Goal: Information Seeking & Learning: Learn about a topic

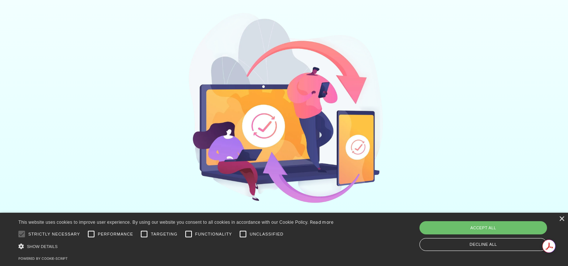
scroll to position [74, 0]
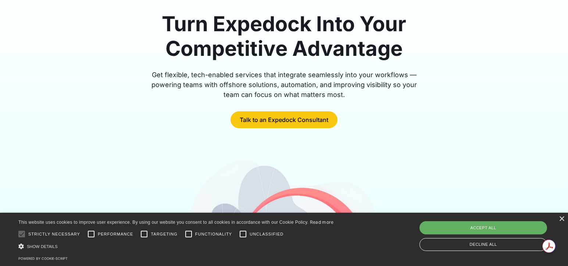
click at [485, 228] on div "Accept all" at bounding box center [484, 227] width 128 height 13
checkbox input "true"
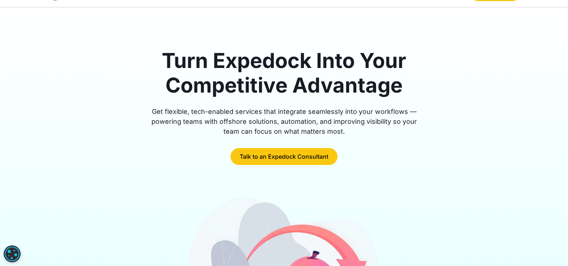
scroll to position [0, 0]
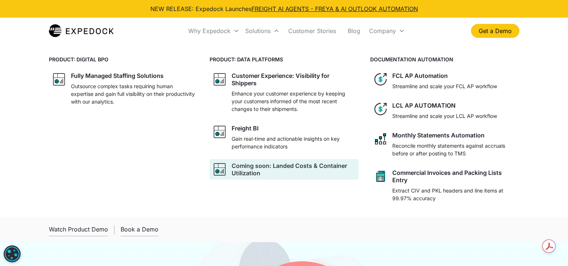
click at [270, 167] on div "Coming soon: Landed Costs & Container Utilization" at bounding box center [294, 169] width 124 height 15
click at [311, 167] on div "Coming soon: Landed Costs & Container Utilization" at bounding box center [294, 169] width 124 height 15
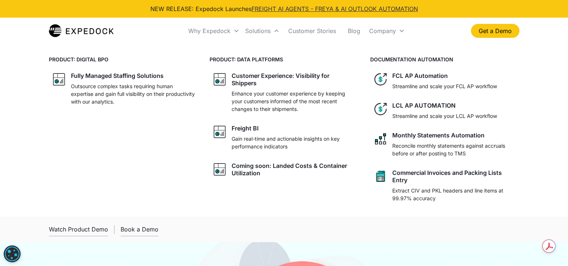
click at [376, 8] on link "FREIGHT AI AGENTS - FREYA & AI OUTLOOK AUTOMATION" at bounding box center [335, 8] width 167 height 7
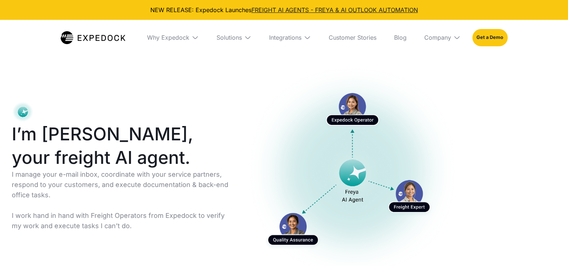
select select
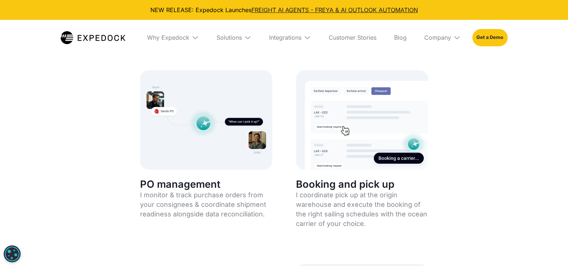
scroll to position [883, 0]
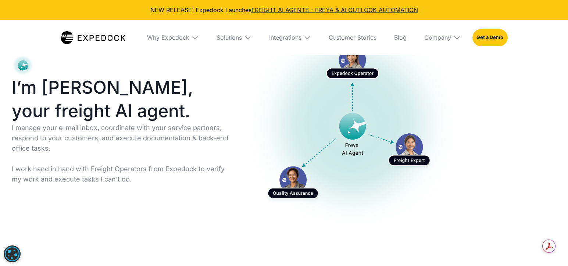
scroll to position [37, 0]
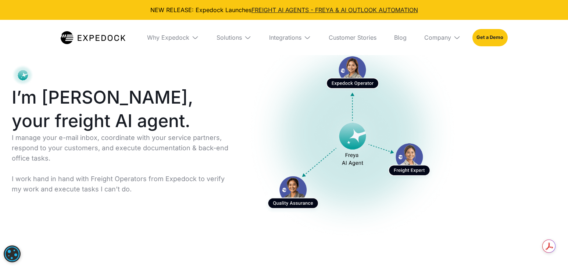
click at [194, 36] on img at bounding box center [195, 37] width 7 height 7
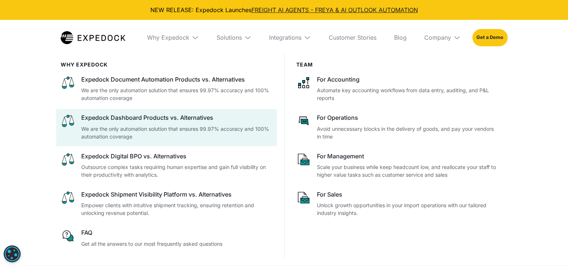
scroll to position [74, 0]
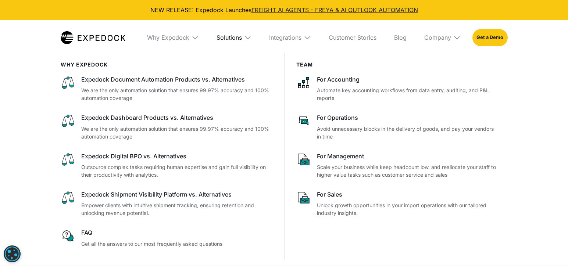
click at [225, 38] on div "Solutions" at bounding box center [229, 37] width 25 height 7
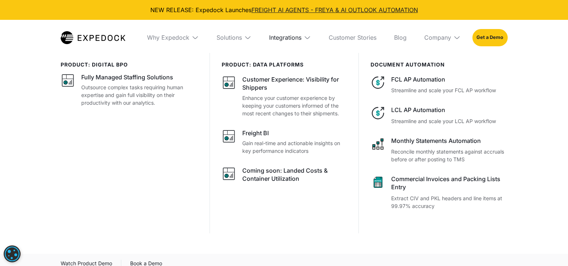
click at [286, 35] on div "Integrations" at bounding box center [285, 37] width 32 height 7
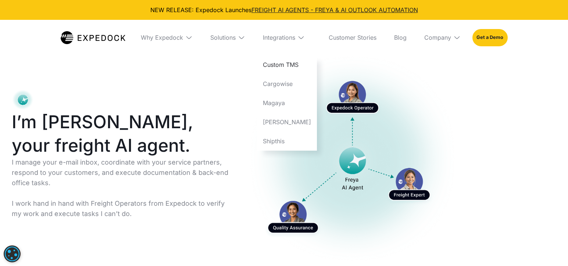
scroll to position [0, 0]
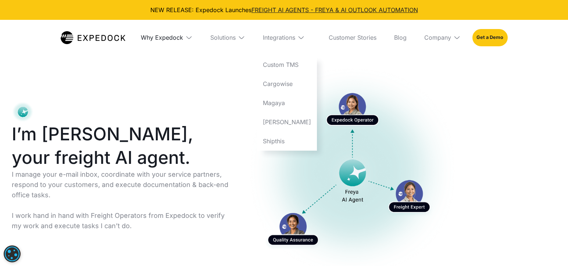
click at [166, 40] on div "Why Expedock" at bounding box center [162, 37] width 42 height 7
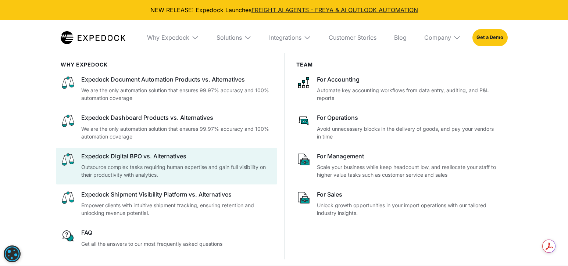
scroll to position [110, 0]
